Goal: Task Accomplishment & Management: Use online tool/utility

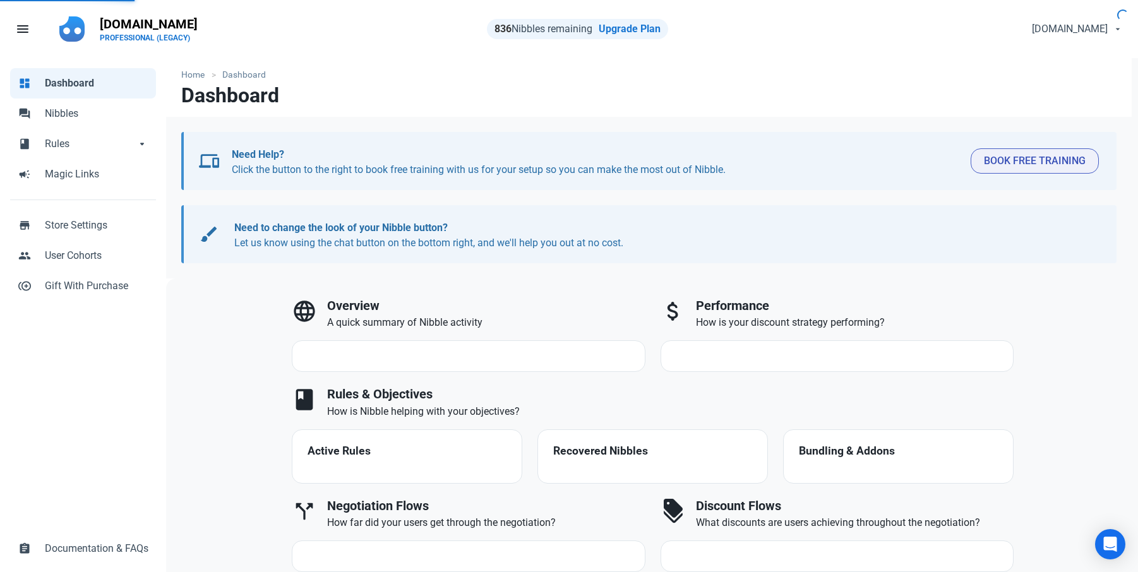
select select "7d"
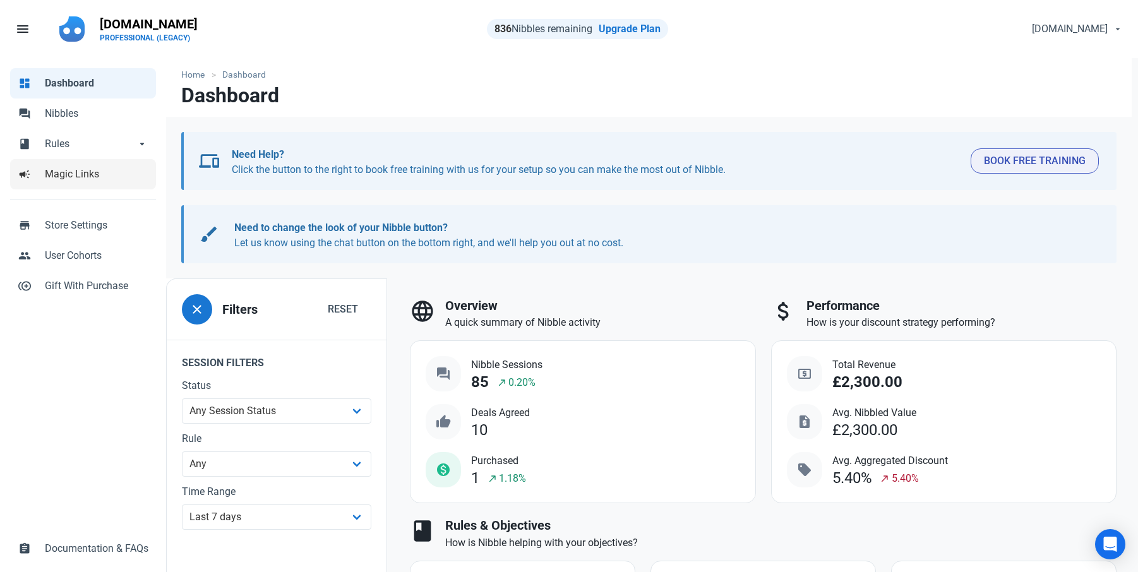
click at [86, 178] on span "Magic Links" at bounding box center [97, 174] width 104 height 15
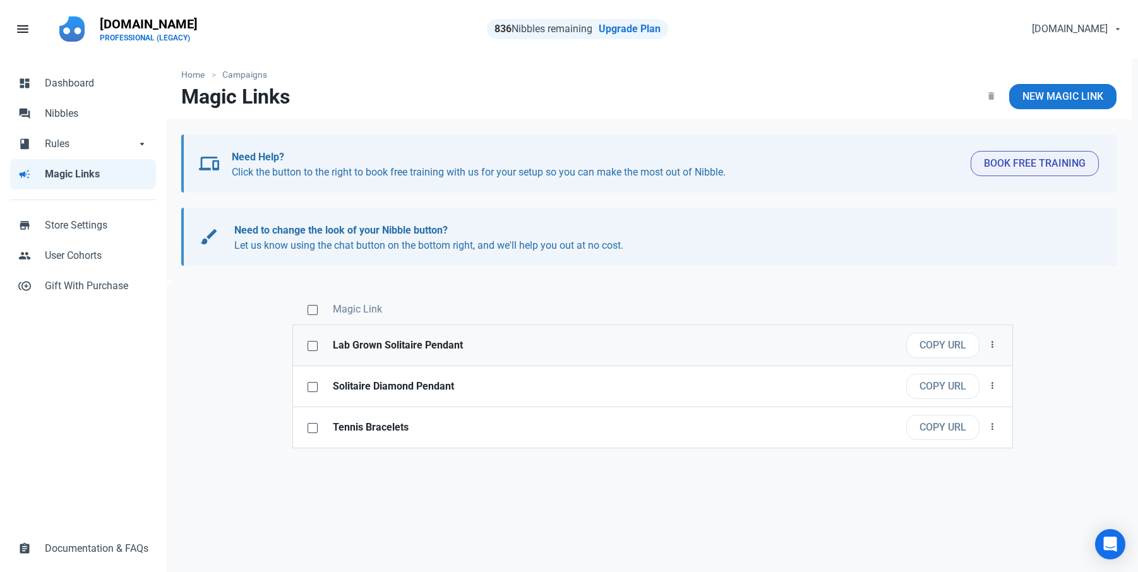
click at [449, 345] on strong "Lab Grown Solitaire Pendant" at bounding box center [593, 345] width 521 height 15
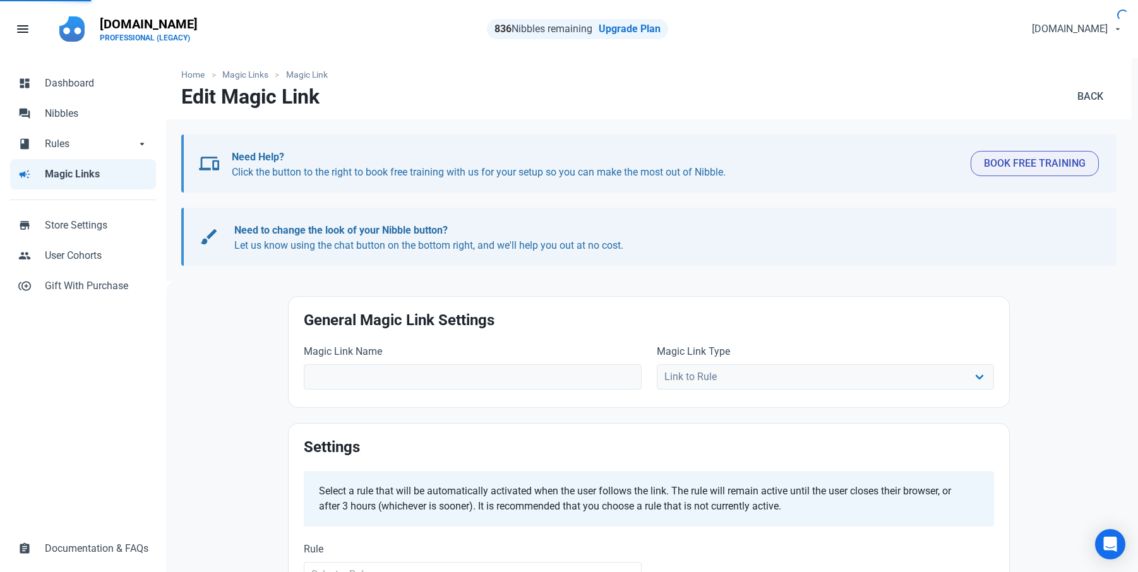
type input "Lab Grown Solitaire Pendant"
select select
type input "[URL][DOMAIN_NAME]"
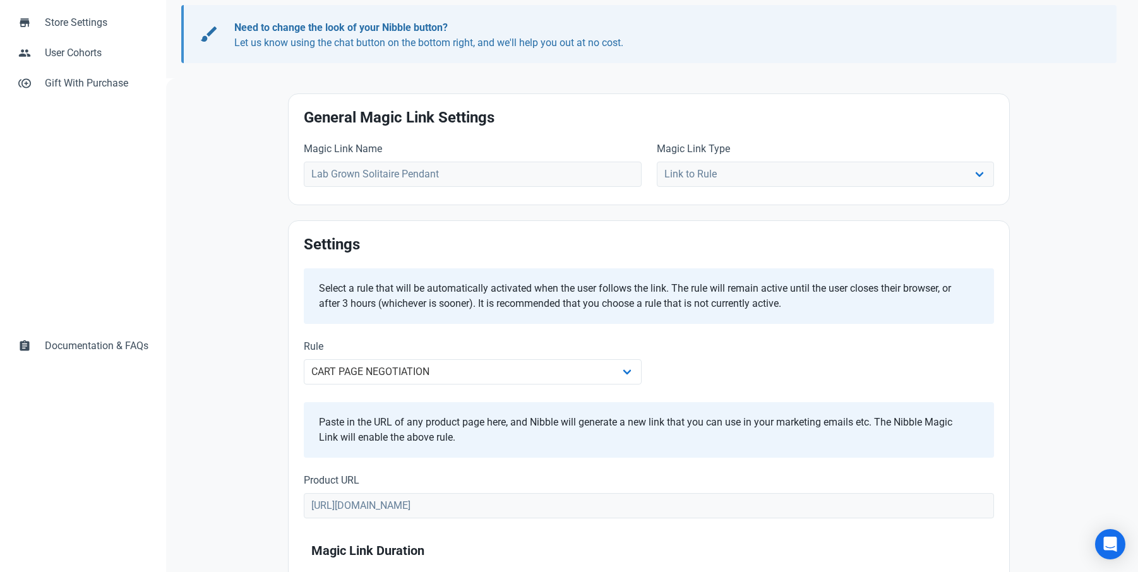
scroll to position [253, 0]
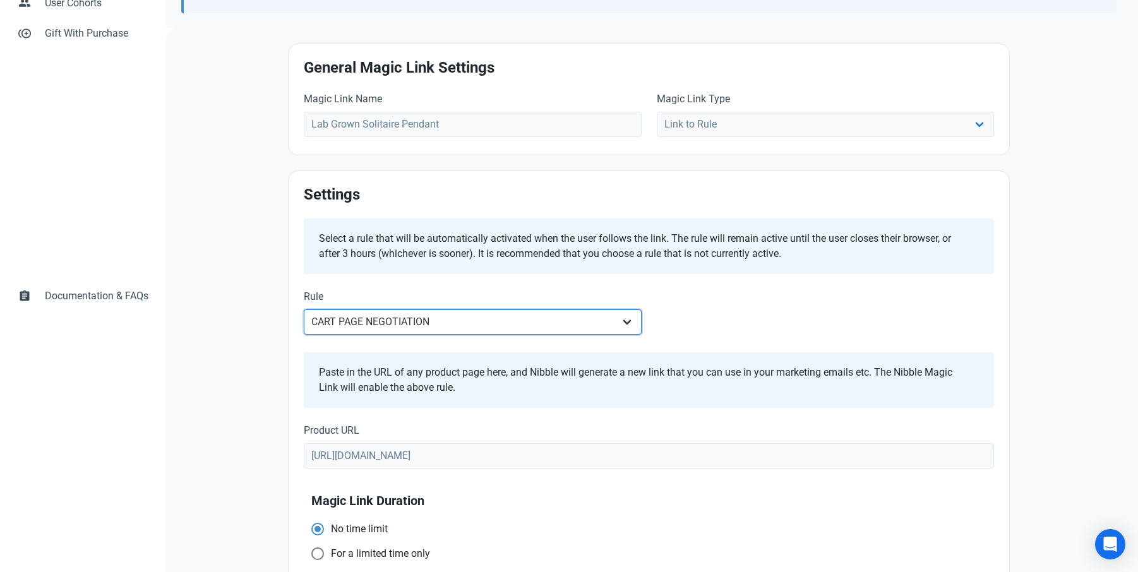
click at [475, 322] on select "Off hours weekdays PM ALL STORE DURING OFF HOURS - MON-FRI AM ALL STORE DURING …" at bounding box center [473, 321] width 338 height 25
select select "2708"
click at [304, 309] on select "Off hours weekdays PM ALL STORE DURING OFF HOURS - MON-FRI AM ALL STORE DURING …" at bounding box center [473, 321] width 338 height 25
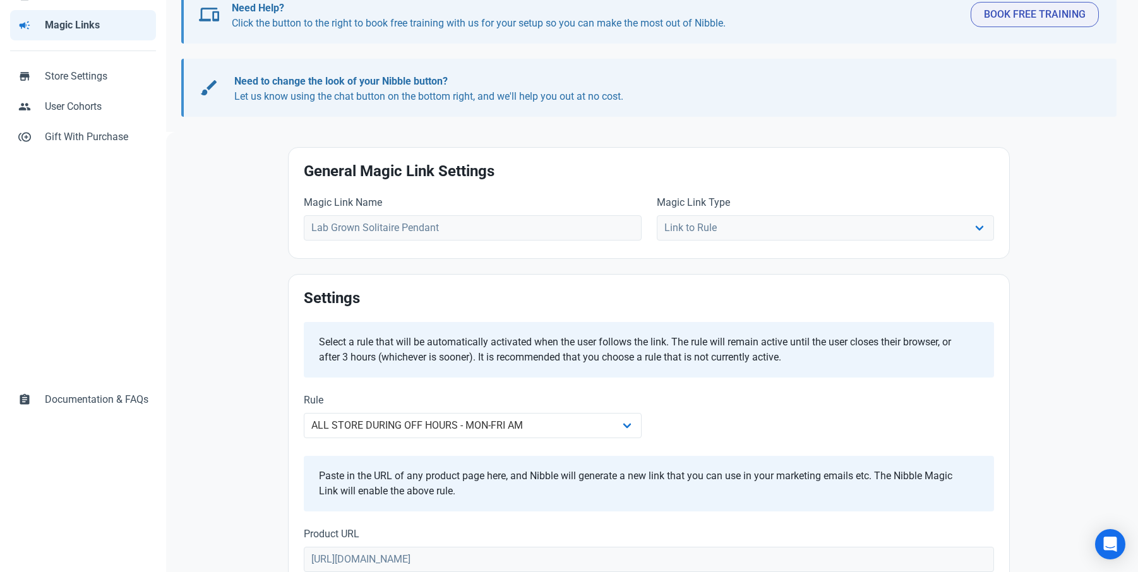
scroll to position [0, 0]
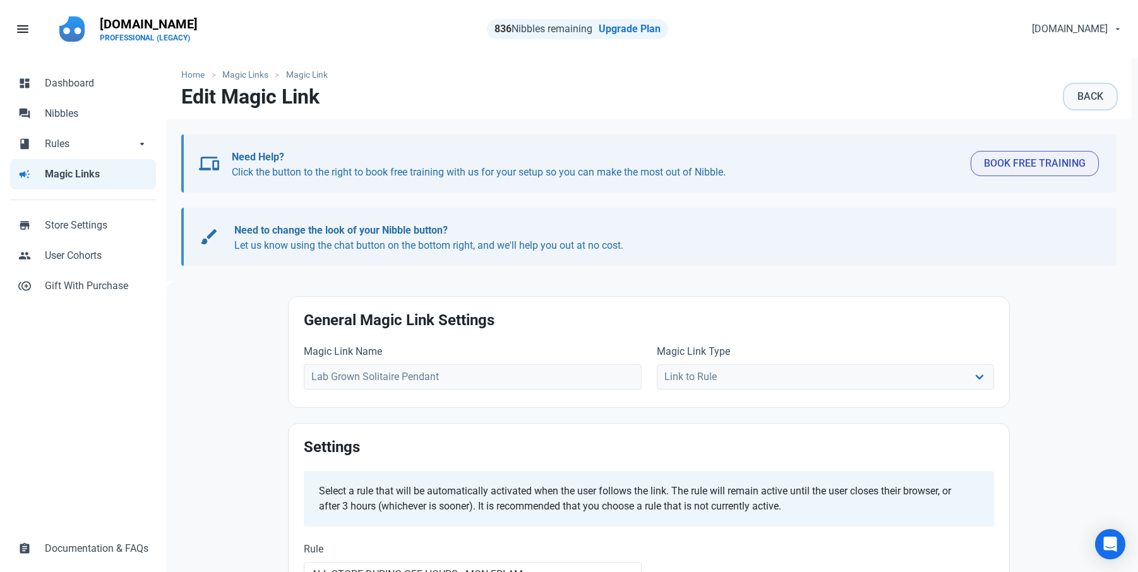
click at [1083, 95] on span "Back" at bounding box center [1090, 96] width 26 height 12
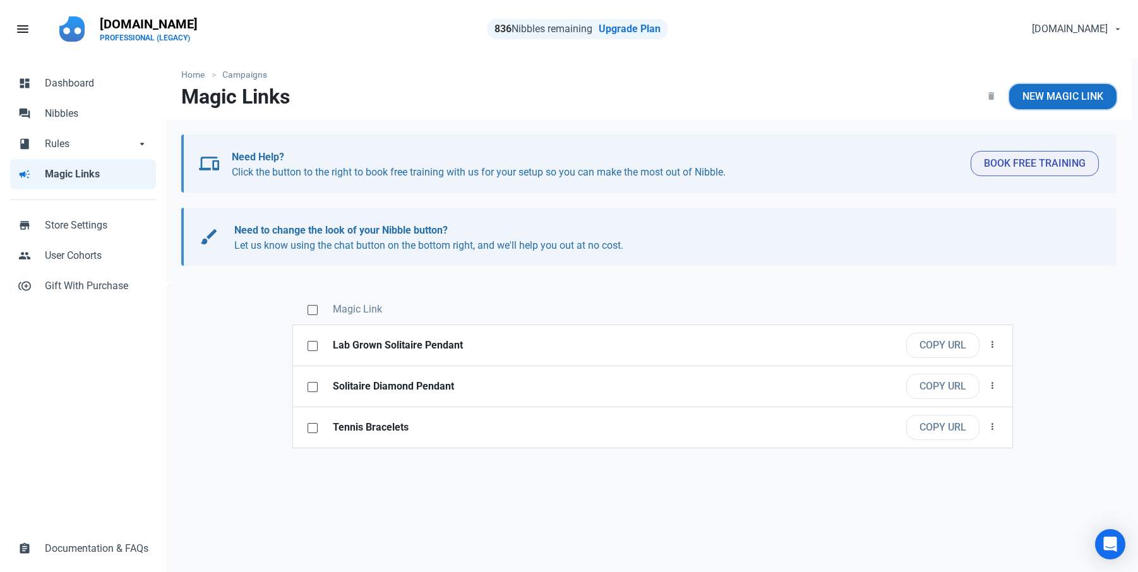
click at [1044, 85] on link "New Magic Link" at bounding box center [1062, 96] width 107 height 25
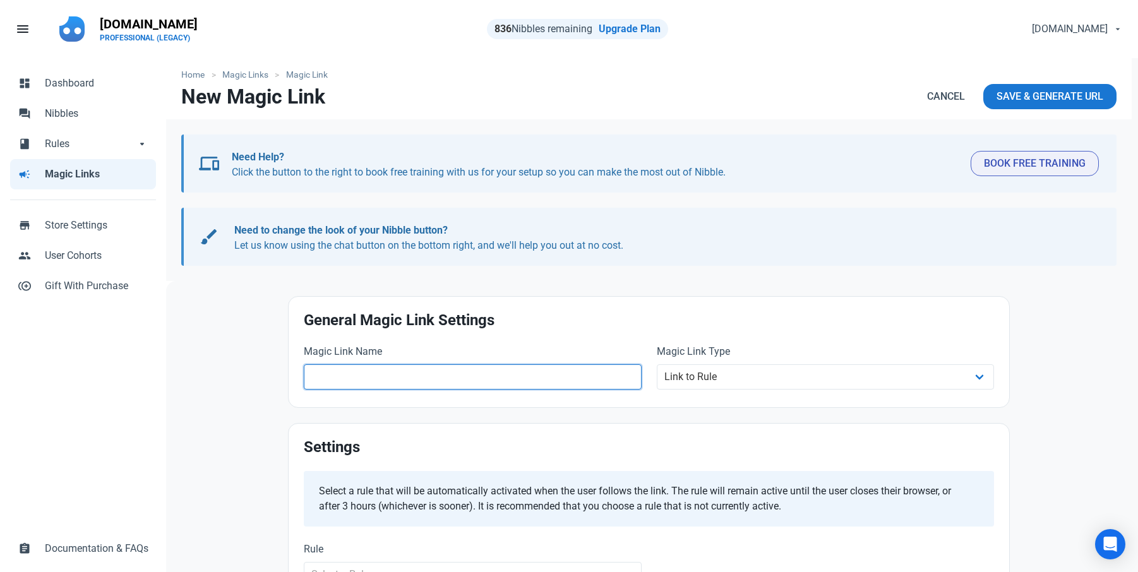
click at [431, 372] on input "text" at bounding box center [473, 376] width 338 height 25
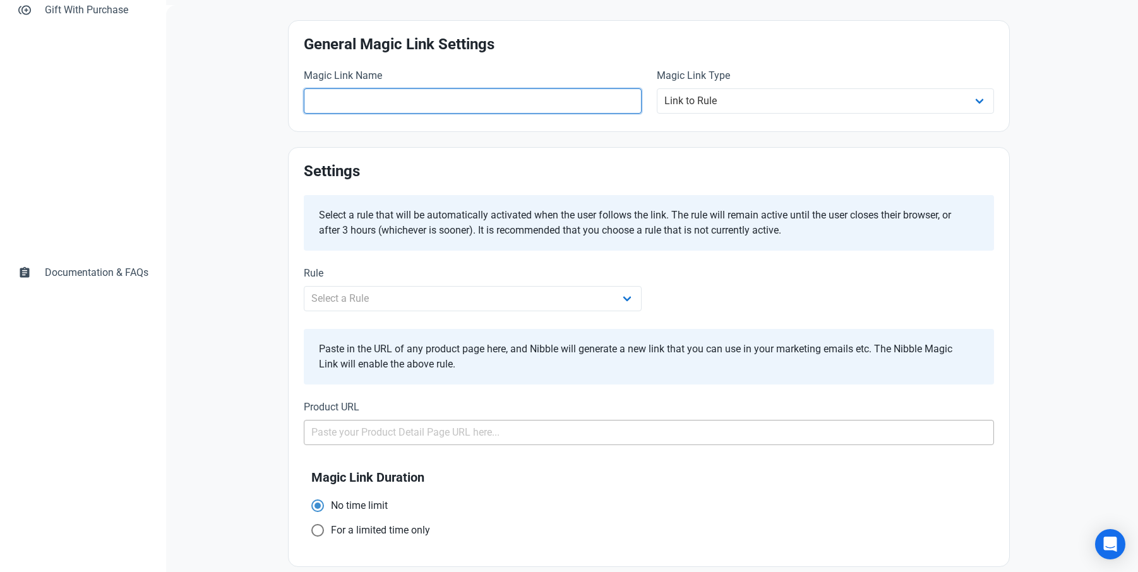
scroll to position [283, 0]
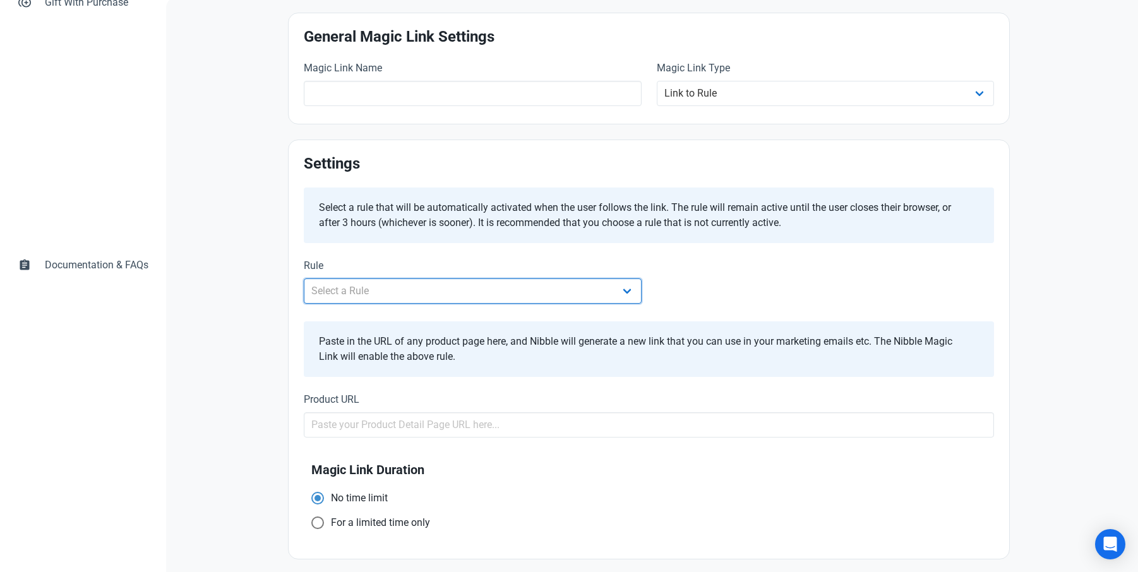
click at [421, 289] on div "Rule Select a Rule Off hours weekdays PM ALL STORE DURING OFF HOURS - MON-FRI A…" at bounding box center [473, 280] width 338 height 45
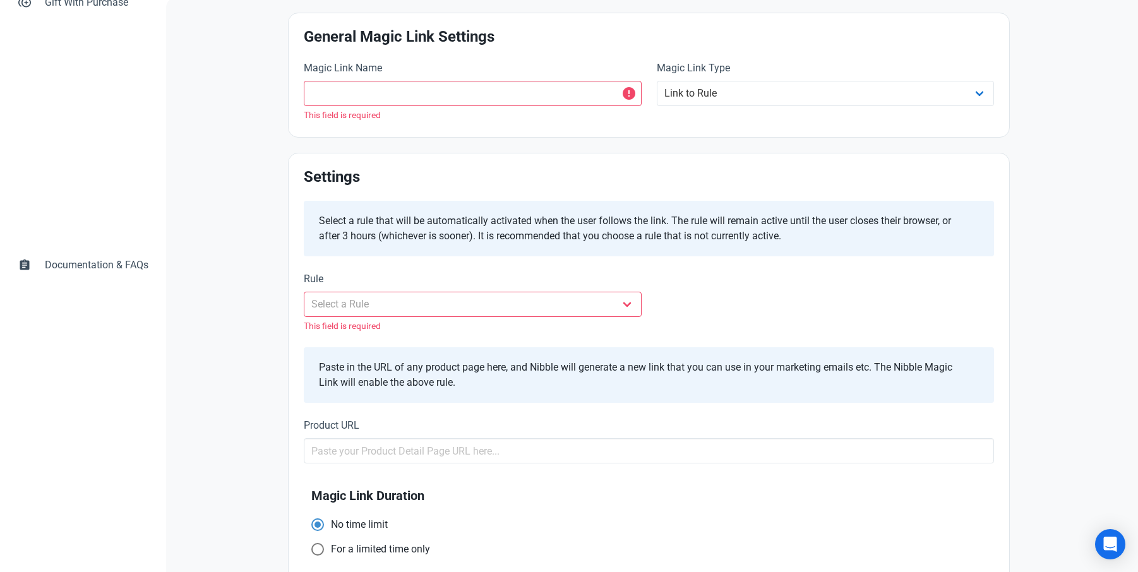
click at [402, 263] on div "Settings Select a rule that will be automatically activated when the user follo…" at bounding box center [649, 317] width 720 height 328
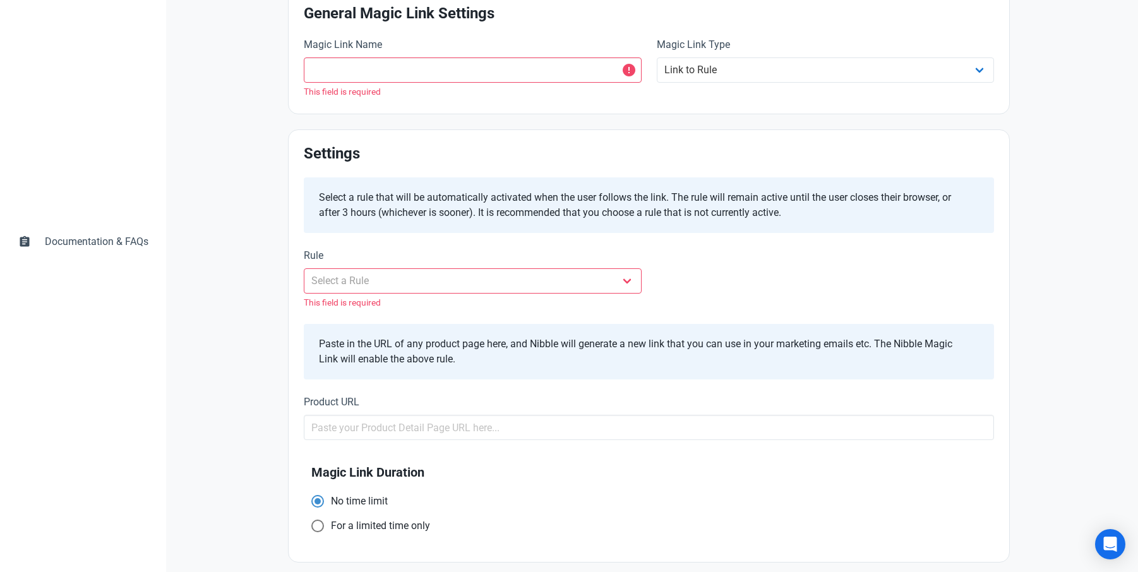
scroll to position [310, 0]
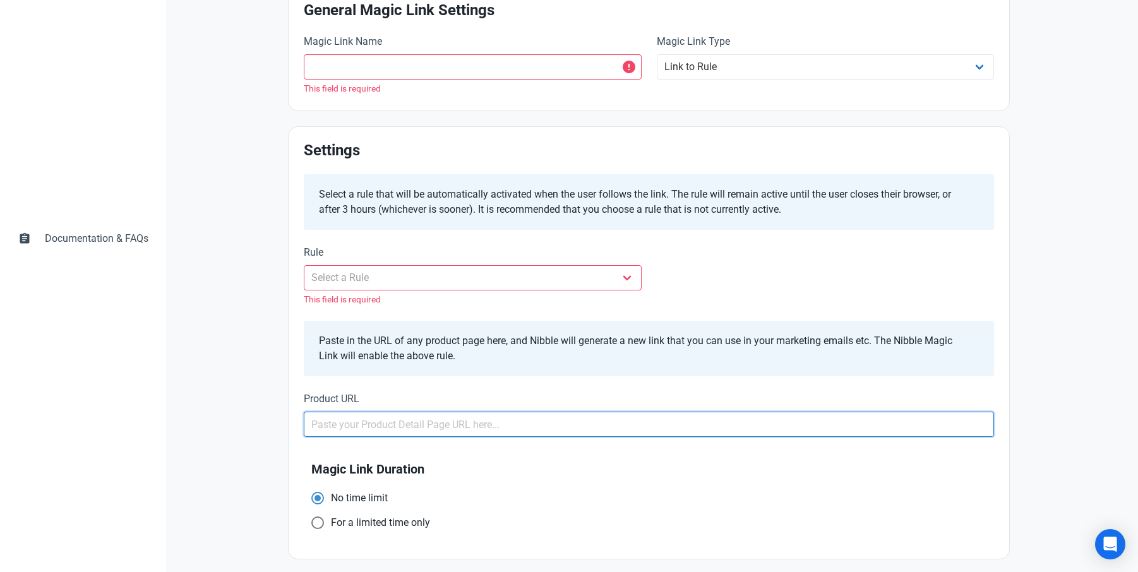
click at [418, 429] on input "text" at bounding box center [649, 424] width 690 height 25
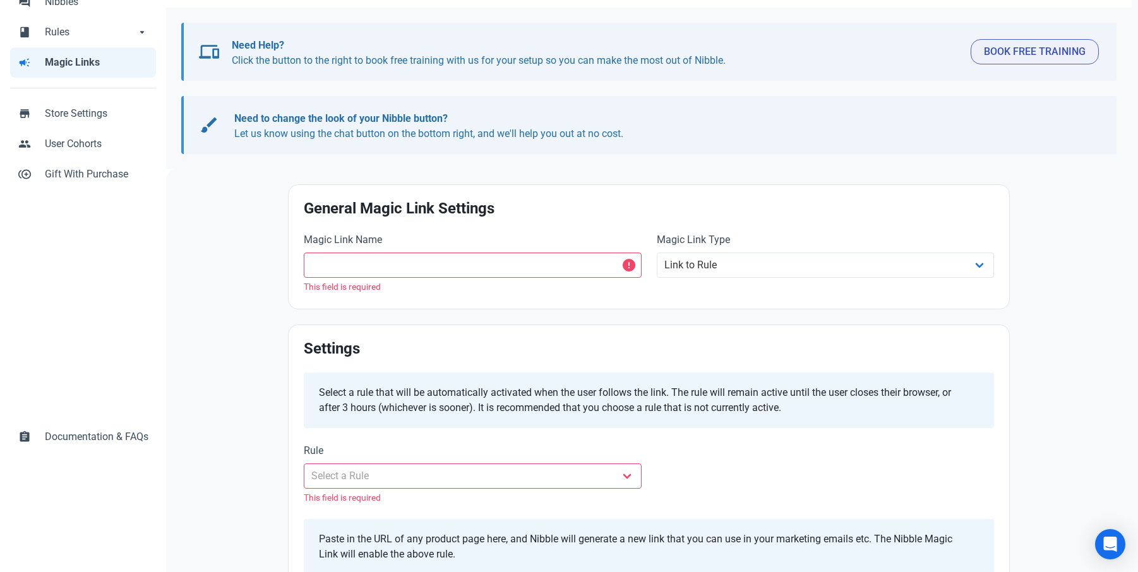
scroll to position [57, 0]
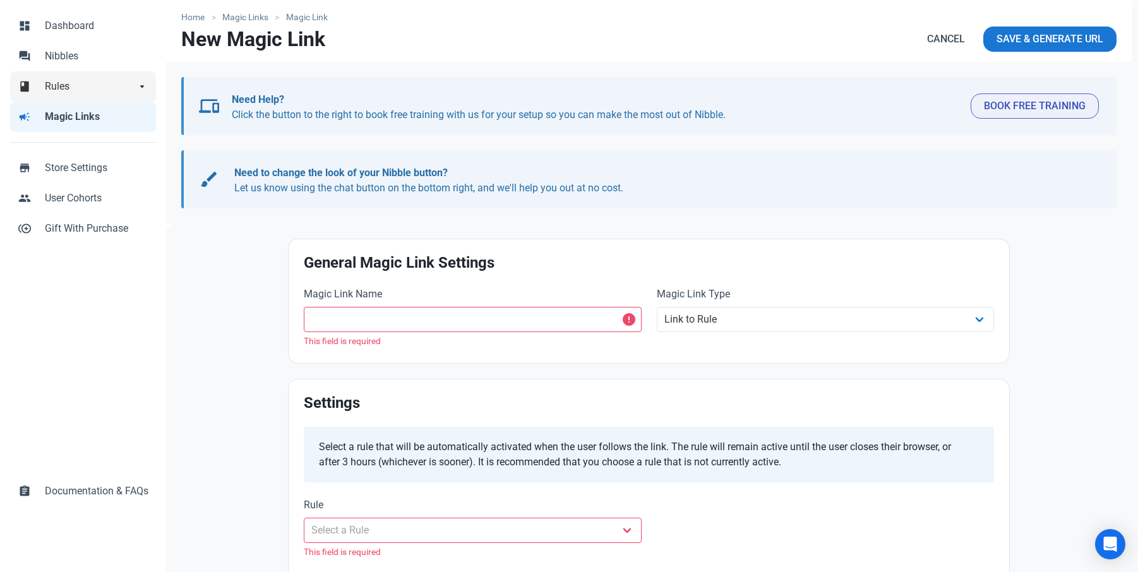
click at [69, 83] on span "Rules" at bounding box center [90, 86] width 91 height 15
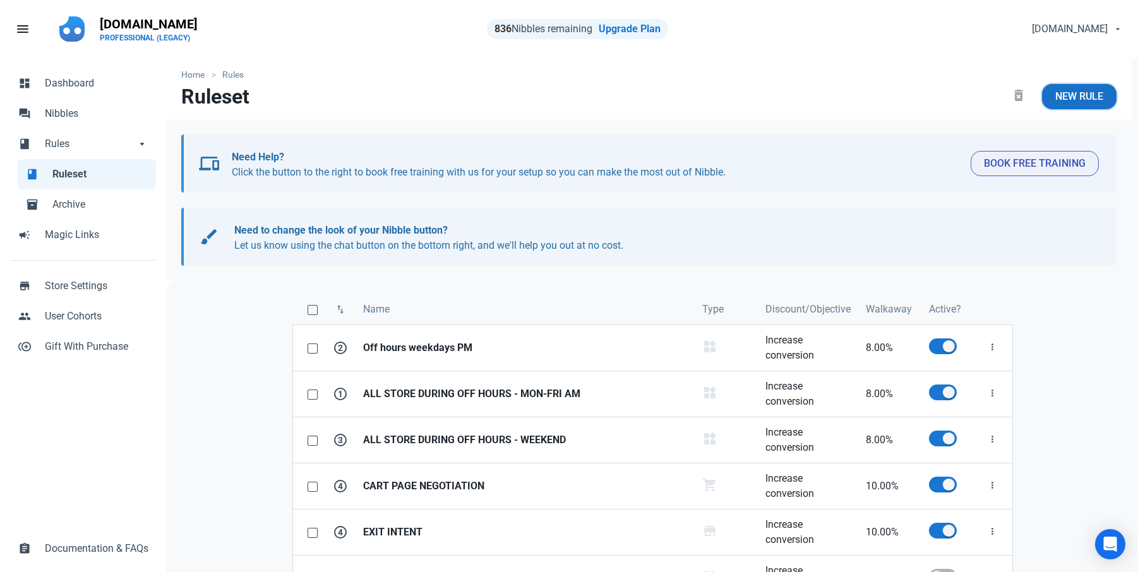
click at [1080, 105] on link "New Rule" at bounding box center [1079, 96] width 75 height 25
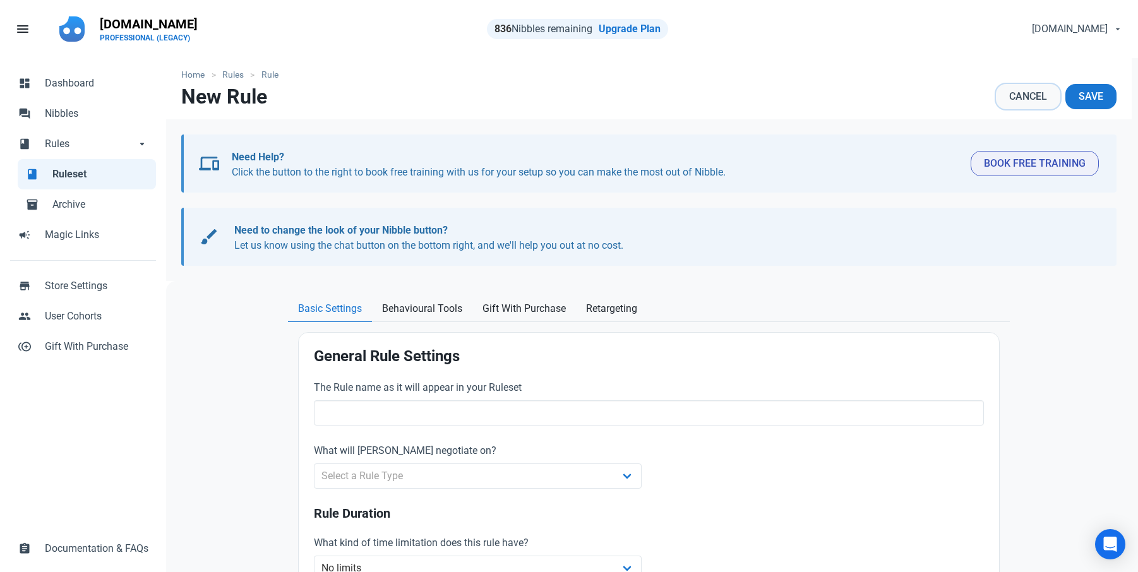
click at [1027, 97] on span "Cancel" at bounding box center [1028, 96] width 38 height 15
